Goal: Transaction & Acquisition: Subscribe to service/newsletter

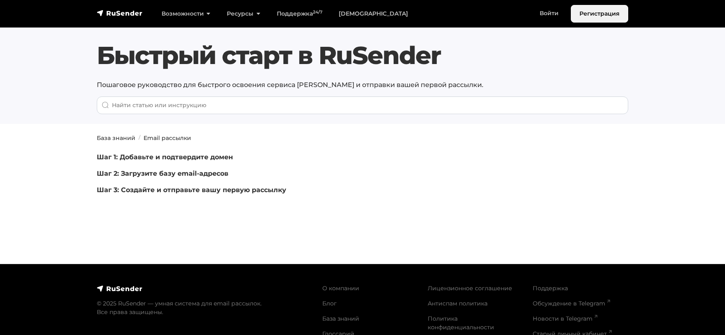
click at [593, 16] on link "Регистрация" at bounding box center [599, 14] width 57 height 18
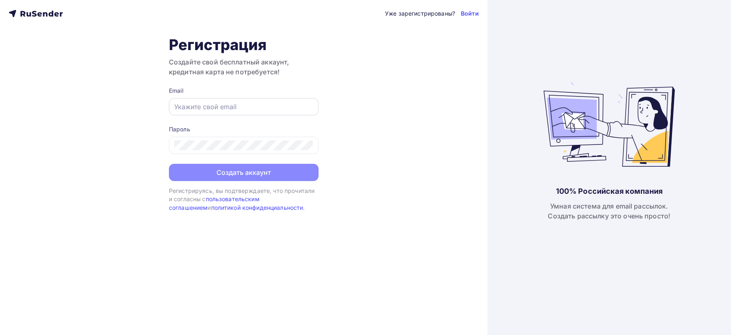
click at [225, 108] on input "text" at bounding box center [243, 107] width 139 height 10
type input "[EMAIL_ADDRESS][DOMAIN_NAME]"
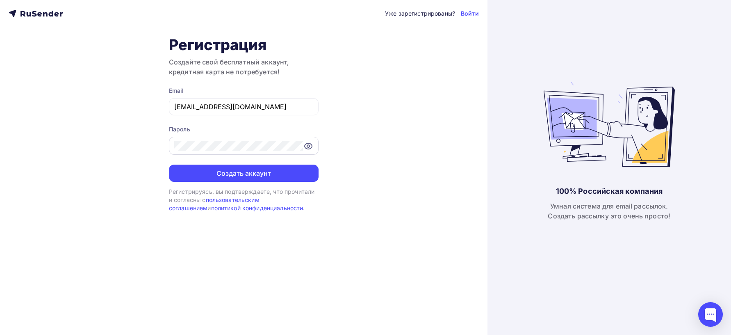
click at [311, 144] on icon at bounding box center [308, 146] width 7 height 6
click at [149, 144] on div "Уже зарегистрированы? Войти Регистрация Создайте свой бесплатный аккаунт, креди…" at bounding box center [244, 167] width 488 height 335
drag, startPoint x: 280, startPoint y: 105, endPoint x: 123, endPoint y: 105, distance: 156.3
click at [123, 105] on div "Уже зарегистрированы? Войти Регистрация Создайте свой бесплатный аккаунт, креди…" at bounding box center [244, 167] width 488 height 335
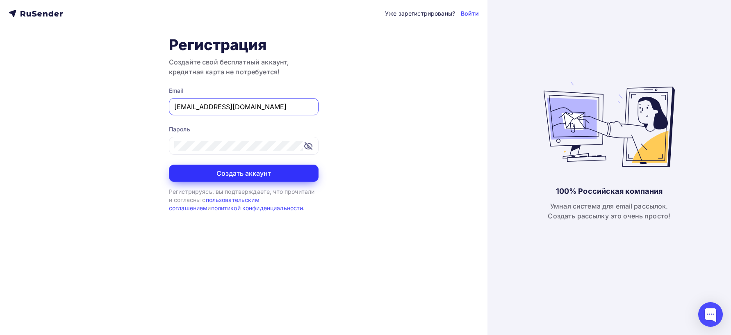
click at [240, 173] on button "Создать аккаунт" at bounding box center [244, 172] width 150 height 17
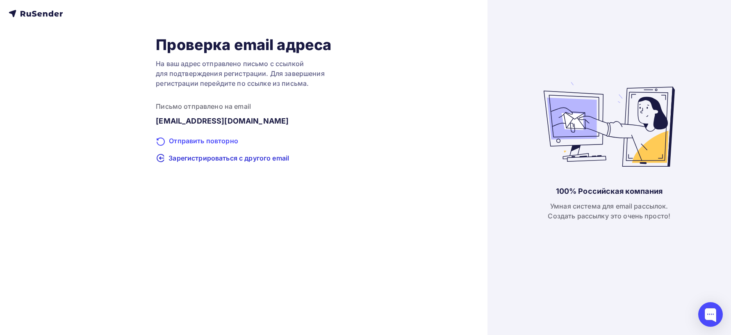
click at [197, 142] on div "Отправить повторно" at bounding box center [244, 141] width 176 height 11
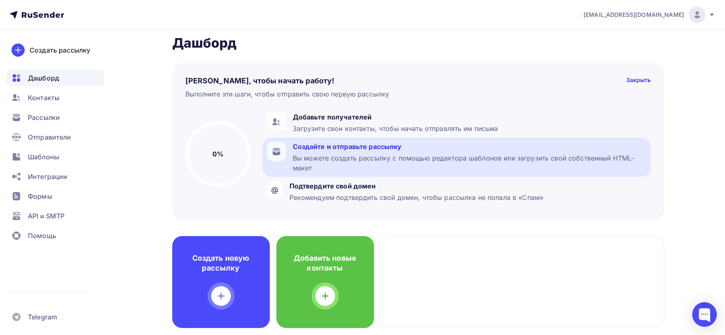
scroll to position [5, 0]
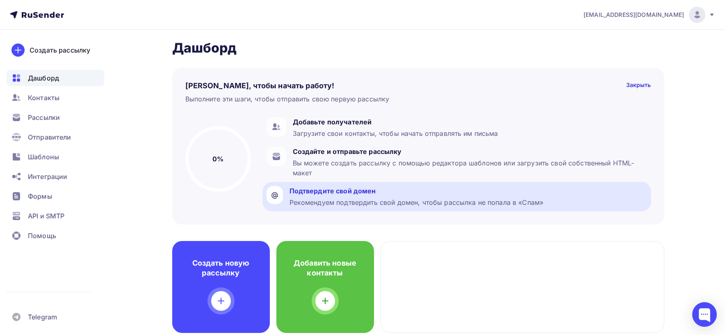
click at [356, 194] on div "Подтвердите свой домен" at bounding box center [417, 191] width 254 height 10
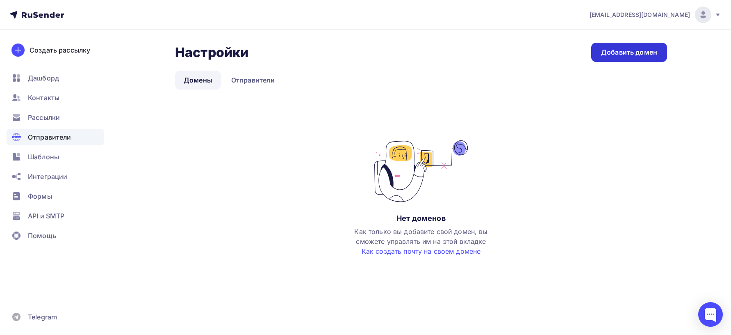
click at [618, 51] on div "Добавить домен" at bounding box center [629, 52] width 56 height 9
